Goal: Subscribe to service/newsletter

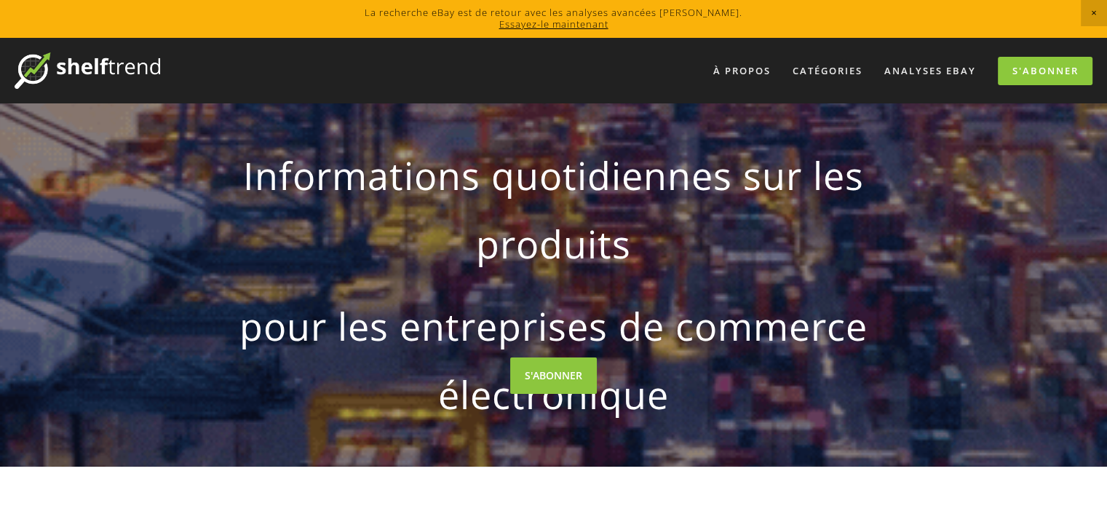
drag, startPoint x: 1112, startPoint y: 25, endPoint x: 1071, endPoint y: -88, distance: 120.2
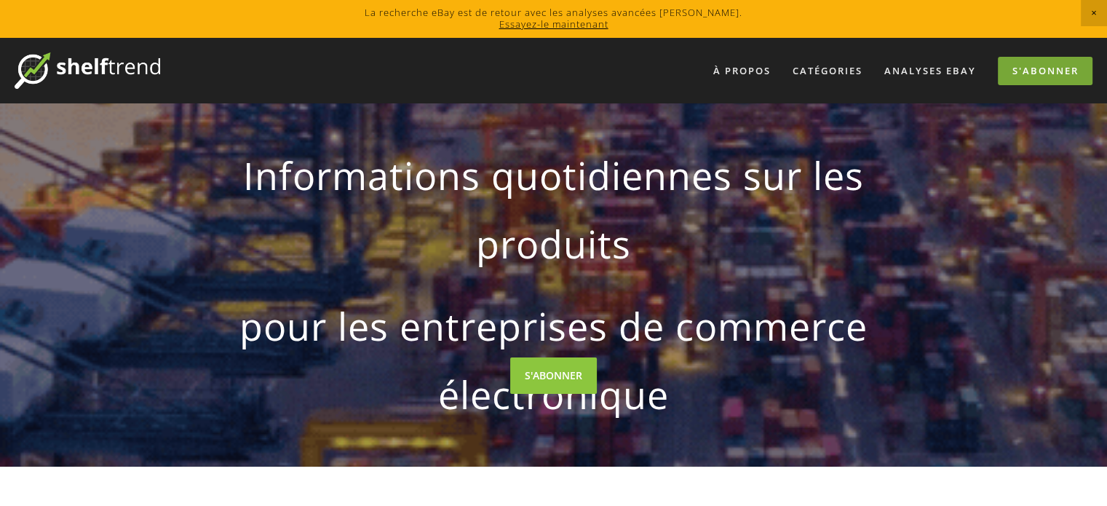
click at [1077, 65] on font "S'abonner" at bounding box center [1046, 70] width 66 height 13
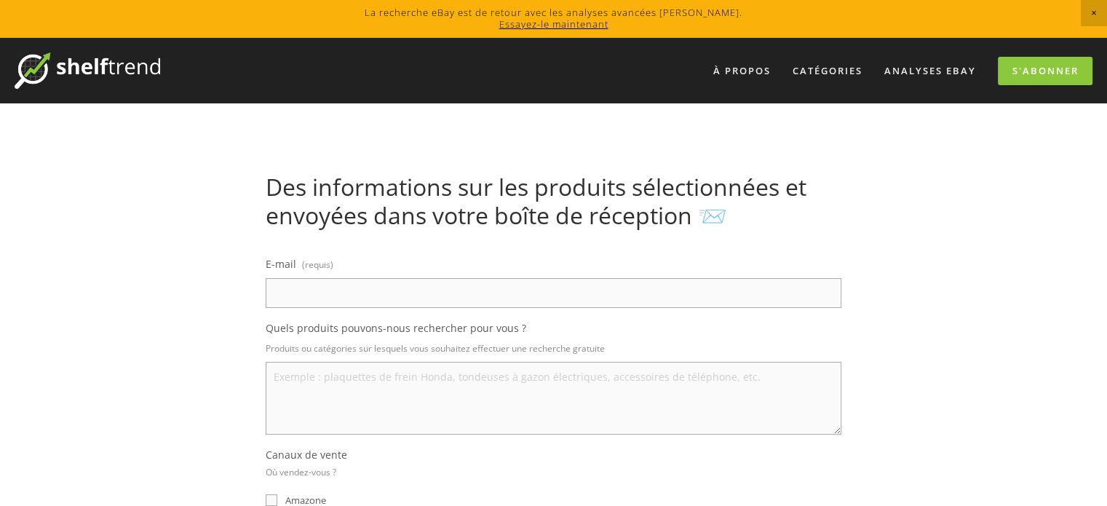
click at [426, 284] on input "E-mail (requis)" at bounding box center [554, 293] width 576 height 30
type input "paulassohou12@gmail.com"
click at [366, 379] on textarea "Quels produits pouvons-nous rechercher pour vous ?" at bounding box center [554, 398] width 576 height 73
click at [939, 78] on link "Analyses eBay" at bounding box center [930, 71] width 111 height 24
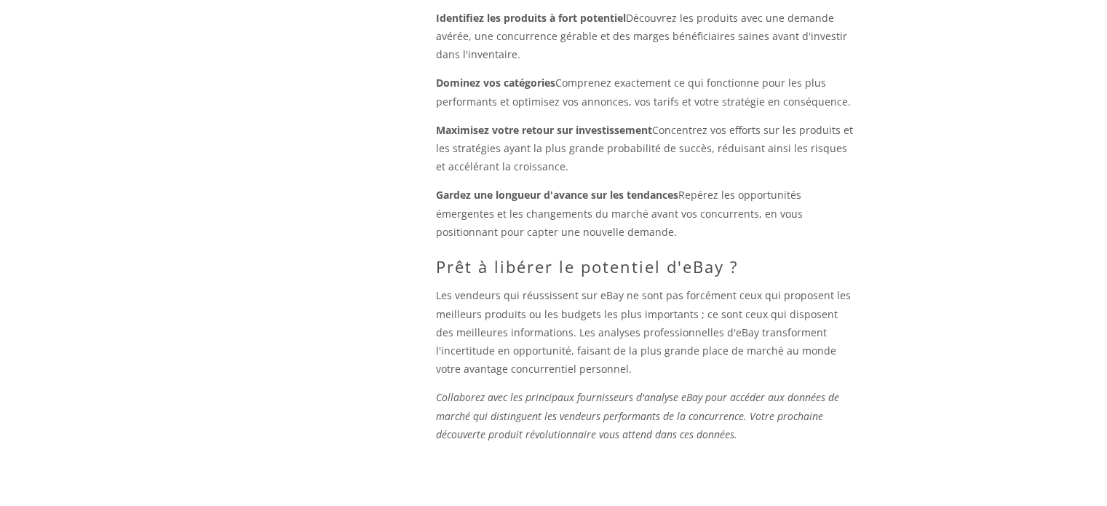
scroll to position [1785, 0]
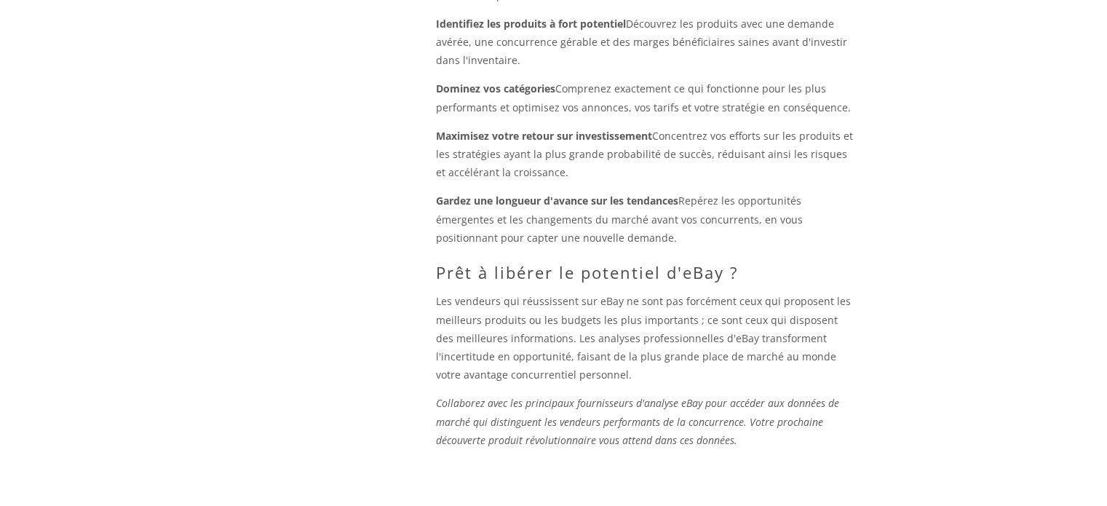
drag, startPoint x: 1098, startPoint y: 391, endPoint x: 1110, endPoint y: 389, distance: 11.7
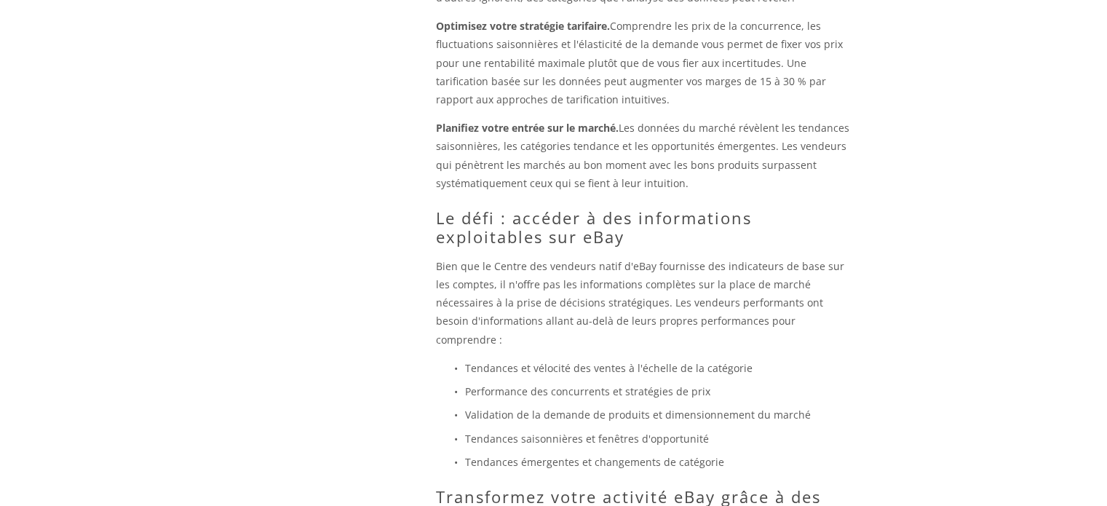
scroll to position [1159, 0]
click at [1106, 270] on html "La recherche eBay est de retour avec les analyses avancées [PERSON_NAME]. Essay…" at bounding box center [553, 122] width 1107 height 2562
drag, startPoint x: 1106, startPoint y: 270, endPoint x: 1101, endPoint y: 258, distance: 12.7
click at [1101, 258] on div "À propos Catégories Pièces détachées automobiles Électronique Mode Maison et ja…" at bounding box center [553, 141] width 1107 height 2524
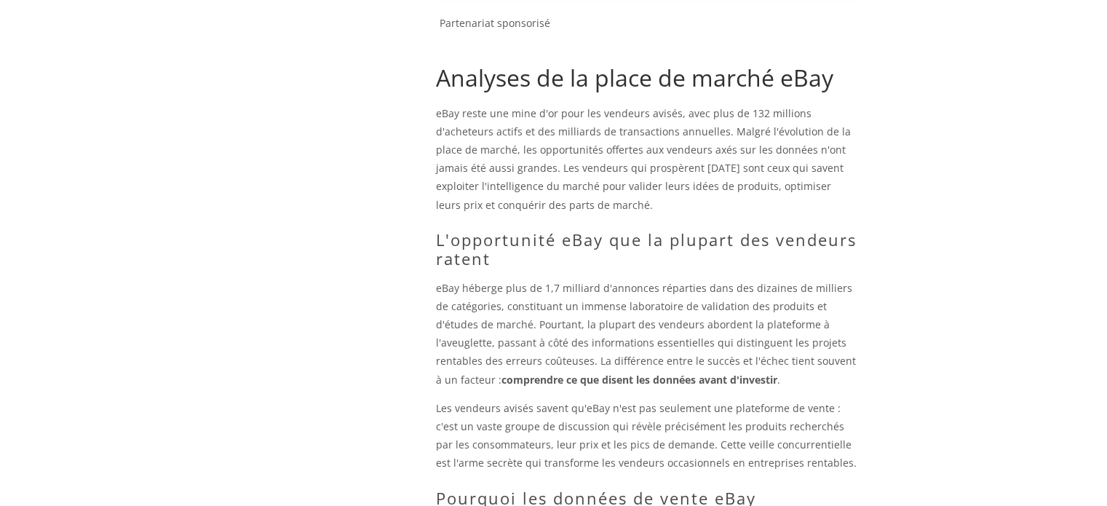
scroll to position [0, 0]
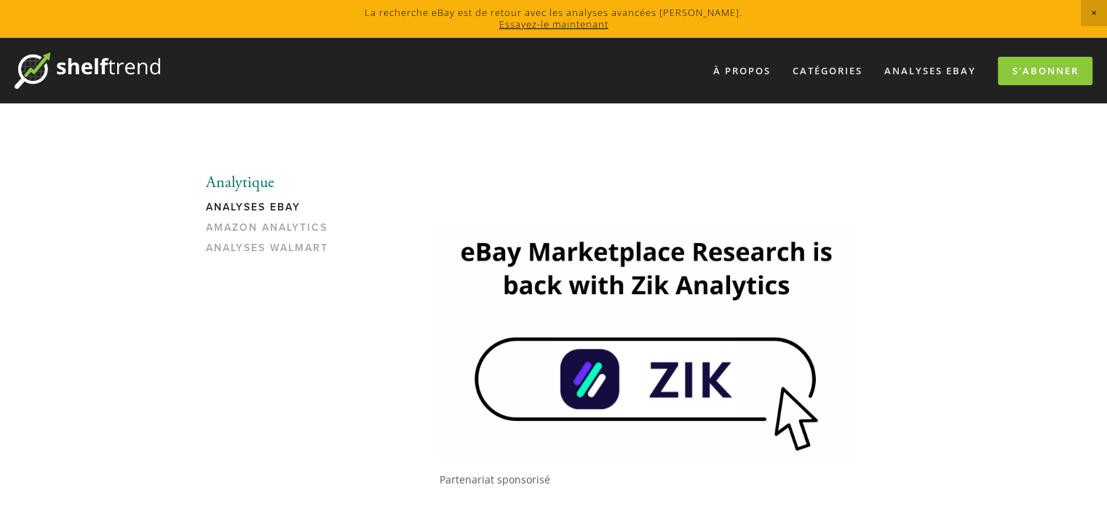
click at [679, 424] on img at bounding box center [646, 341] width 421 height 237
